Goal: Task Accomplishment & Management: Manage account settings

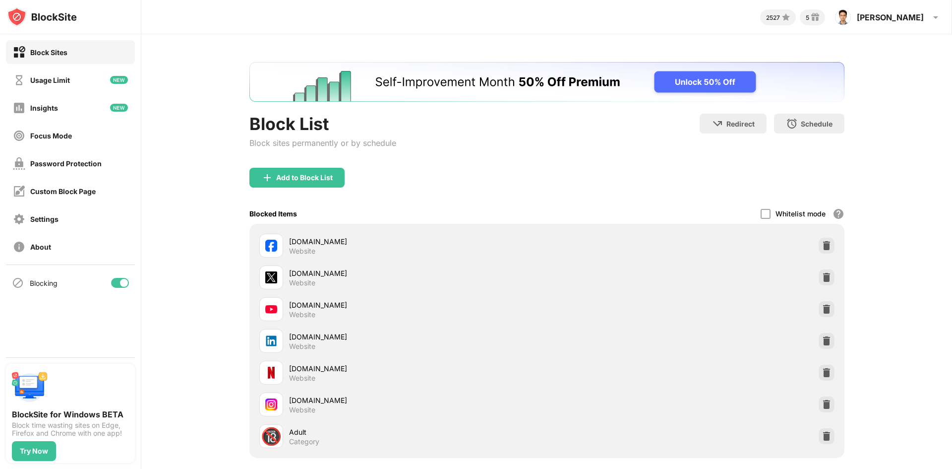
click at [118, 283] on div at bounding box center [120, 283] width 18 height 10
click at [122, 282] on div at bounding box center [120, 283] width 18 height 10
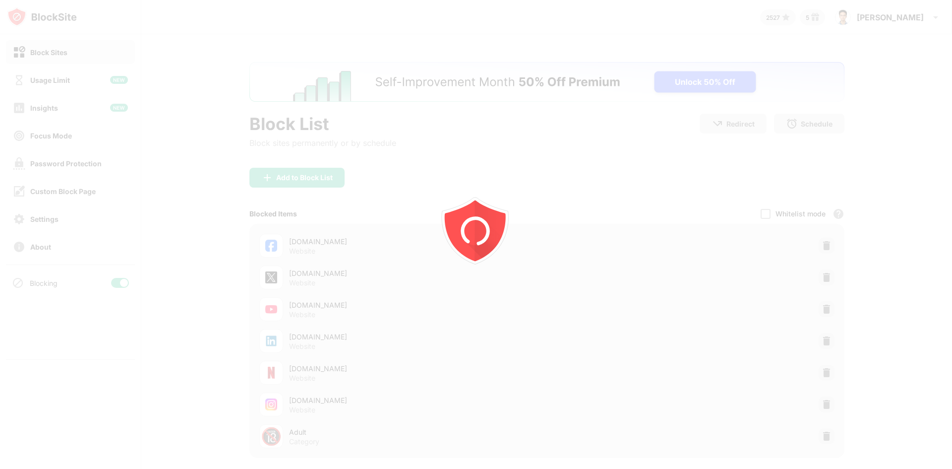
click at [124, 284] on div at bounding box center [124, 283] width 8 height 8
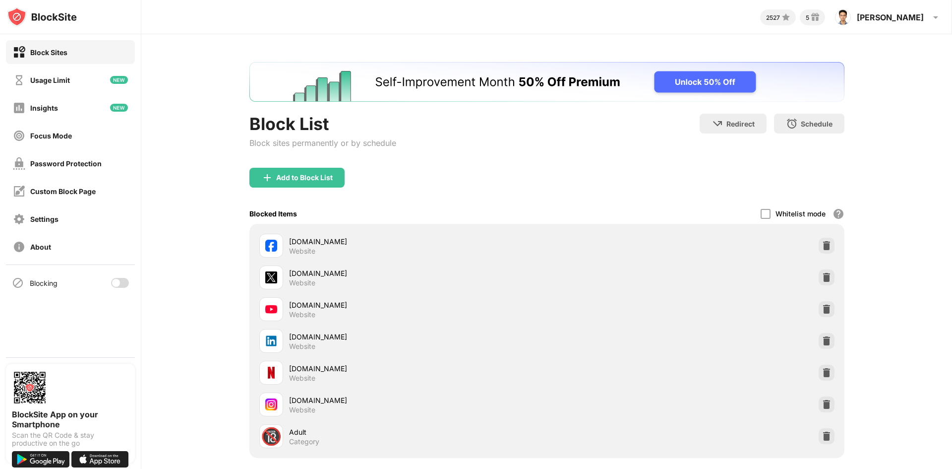
click at [124, 282] on div at bounding box center [120, 283] width 18 height 10
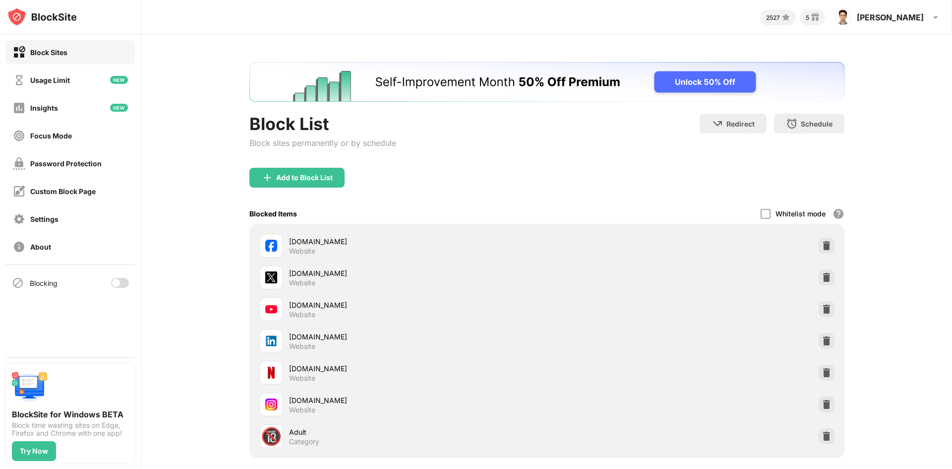
click at [124, 282] on div at bounding box center [120, 283] width 18 height 10
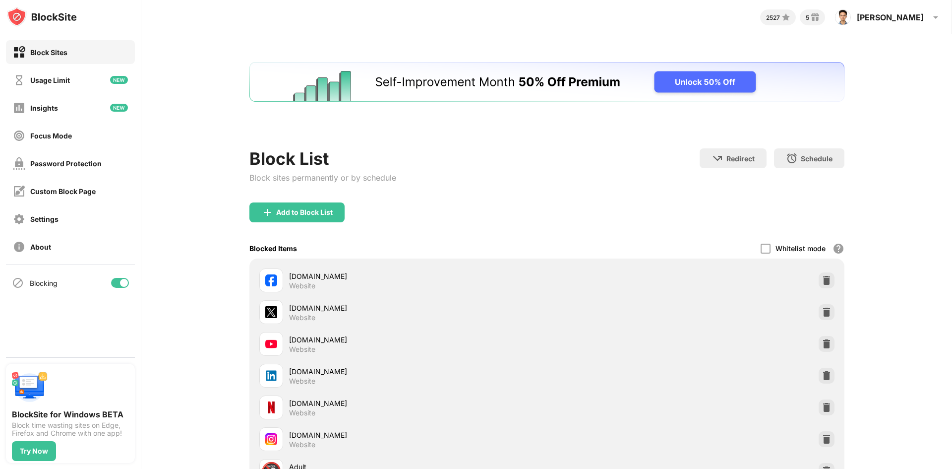
click at [118, 282] on div at bounding box center [120, 283] width 18 height 10
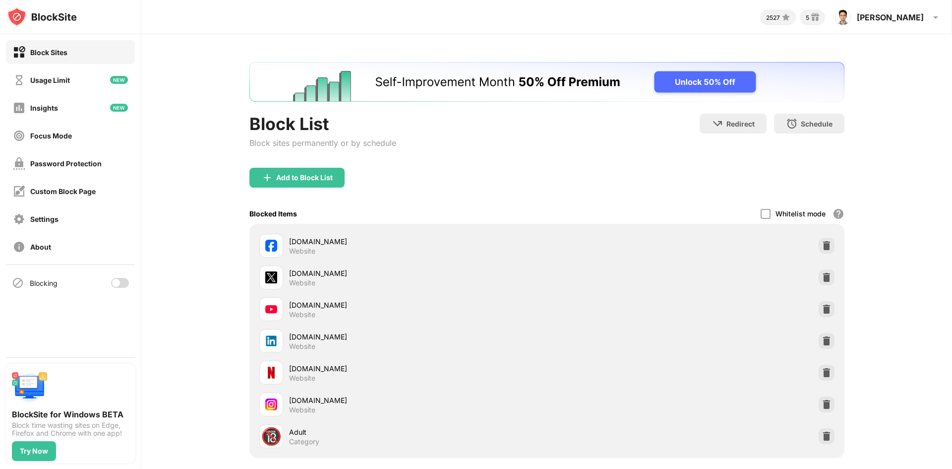
click at [123, 284] on div at bounding box center [120, 283] width 18 height 10
